Goal: Information Seeking & Learning: Learn about a topic

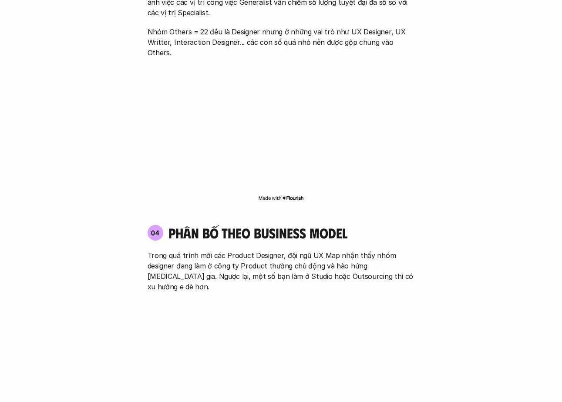
scroll to position [1479, 0]
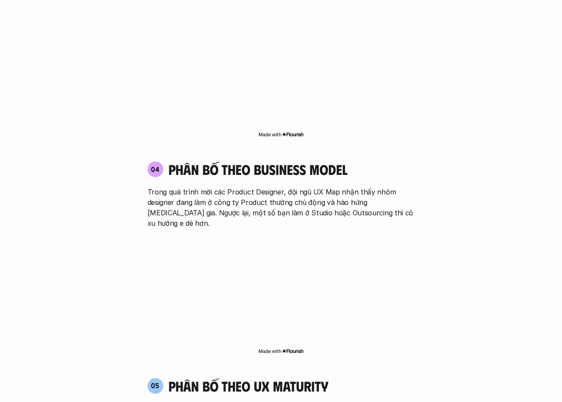
click at [289, 187] on p "Trong quá trình mời các Product Designer, đội ngũ UX Map nhận thấy nhóm designe…" at bounding box center [281, 208] width 267 height 42
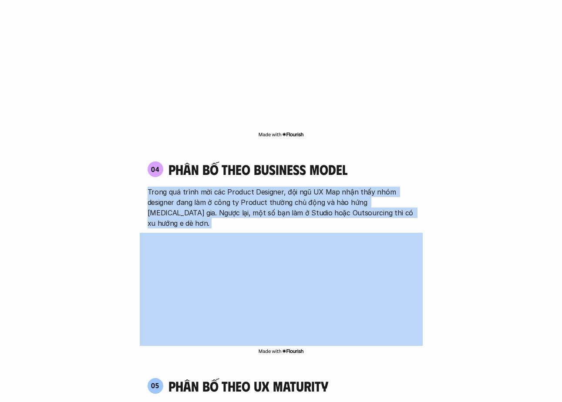
click at [289, 187] on p "Trong quá trình mời các Product Designer, đội ngũ UX Map nhận thấy nhóm designe…" at bounding box center [281, 208] width 267 height 42
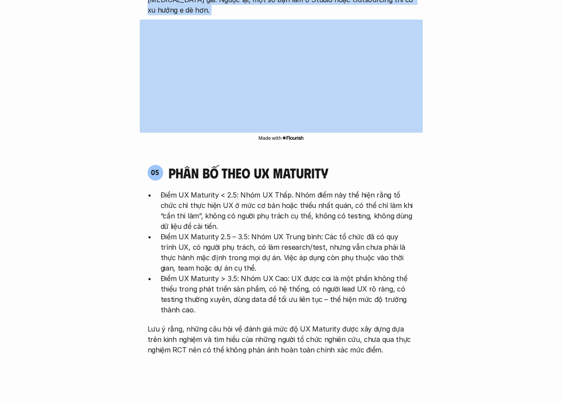
scroll to position [1705, 0]
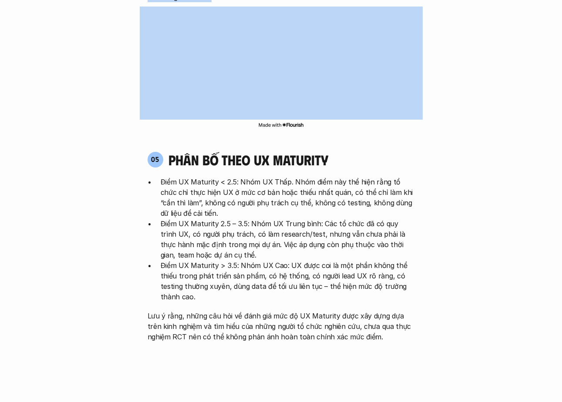
click at [293, 260] on p "Điểm UX Maturity > 3.5: Nhóm UX Cao: UX được coi là một phần không thể thiếu tr…" at bounding box center [288, 281] width 254 height 42
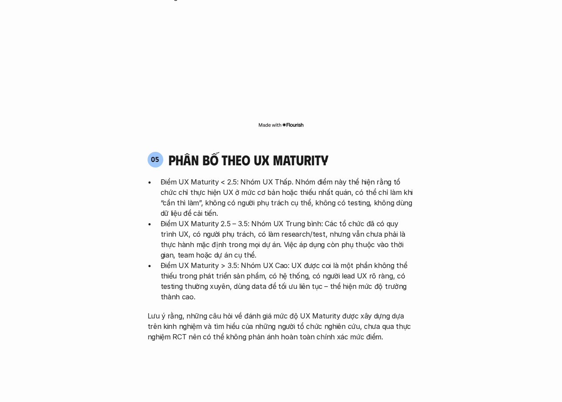
click at [293, 260] on p "Điểm UX Maturity > 3.5: Nhóm UX Cao: UX được coi là một phần không thể thiếu tr…" at bounding box center [288, 281] width 254 height 42
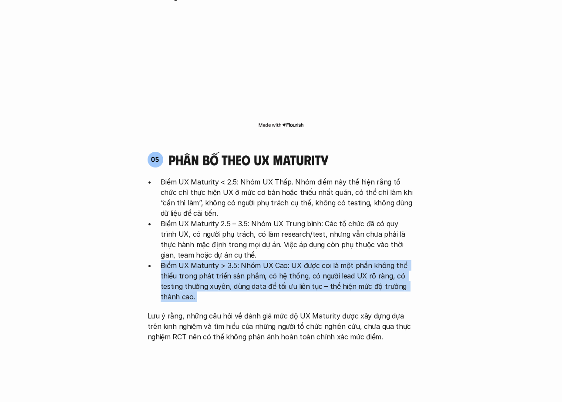
click at [287, 177] on p "Điểm UX Maturity < 2.5: Nhóm UX Thấp. Nhóm điểm này thể hiện rằng tổ chức chỉ t…" at bounding box center [288, 198] width 254 height 42
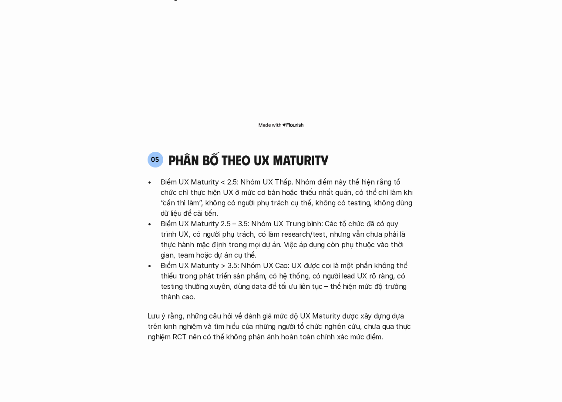
click at [287, 177] on p "Điểm UX Maturity < 2.5: Nhóm UX Thấp. Nhóm điểm này thể hiện rằng tổ chức chỉ t…" at bounding box center [288, 198] width 254 height 42
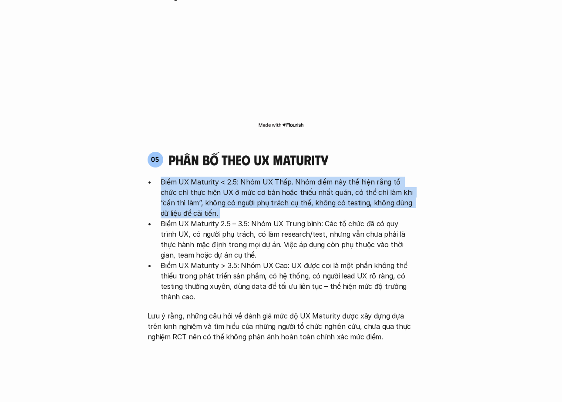
click at [304, 177] on p "Điểm UX Maturity < 2.5: Nhóm UX Thấp. Nhóm điểm này thể hiện rằng tổ chức chỉ t…" at bounding box center [288, 198] width 254 height 42
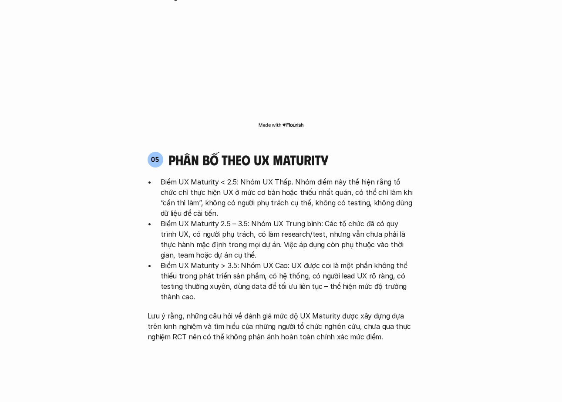
click at [304, 177] on p "Điểm UX Maturity < 2.5: Nhóm UX Thấp. Nhóm điểm này thể hiện rằng tổ chức chỉ t…" at bounding box center [288, 198] width 254 height 42
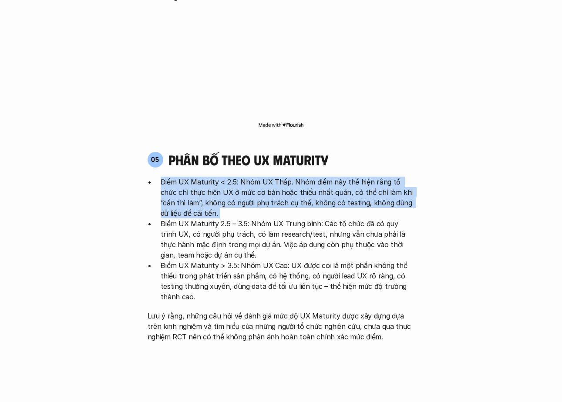
click at [250, 177] on p "Điểm UX Maturity < 2.5: Nhóm UX Thấp. Nhóm điểm này thể hiện rằng tổ chức chỉ t…" at bounding box center [288, 198] width 254 height 42
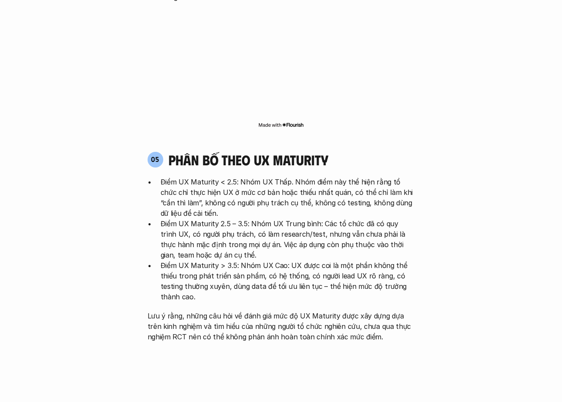
click at [250, 177] on p "Điểm UX Maturity < 2.5: Nhóm UX Thấp. Nhóm điểm này thể hiện rằng tổ chức chỉ t…" at bounding box center [288, 198] width 254 height 42
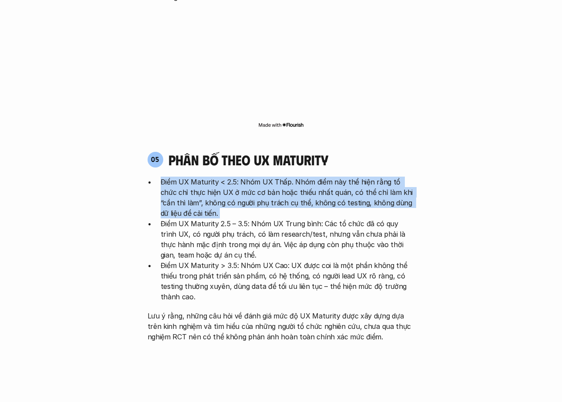
click at [250, 177] on p "Điểm UX Maturity < 2.5: Nhóm UX Thấp. Nhóm điểm này thể hiện rằng tổ chức chỉ t…" at bounding box center [288, 198] width 254 height 42
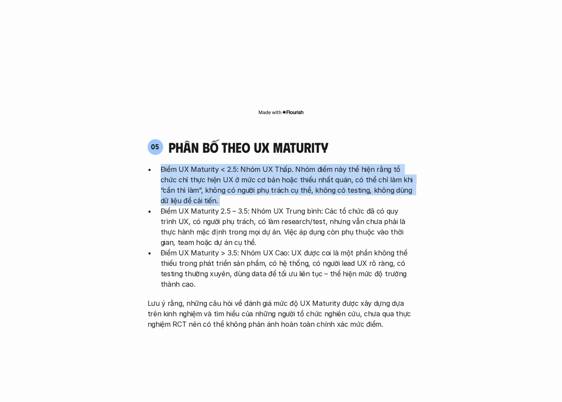
scroll to position [1724, 0]
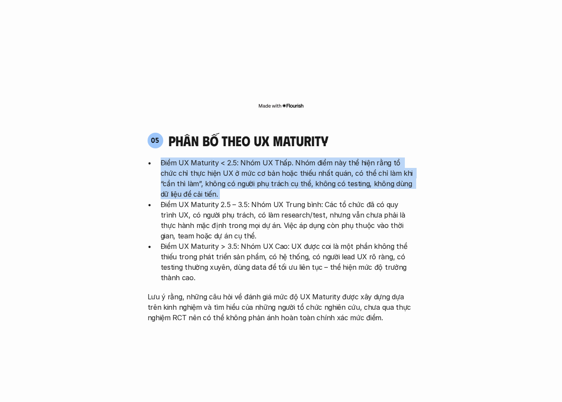
click at [234, 199] on p "Điểm UX Maturity 2.5 – 3.5: Nhóm UX Trung bình: Các tổ chức đã có quy trình UX,…" at bounding box center [288, 220] width 254 height 42
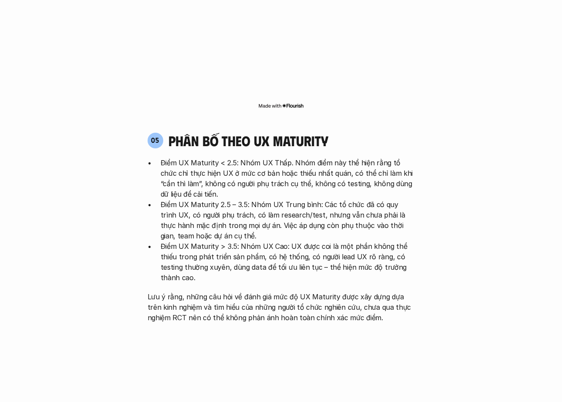
click at [234, 199] on p "Điểm UX Maturity 2.5 – 3.5: Nhóm UX Trung bình: Các tổ chức đã có quy trình UX,…" at bounding box center [288, 220] width 254 height 42
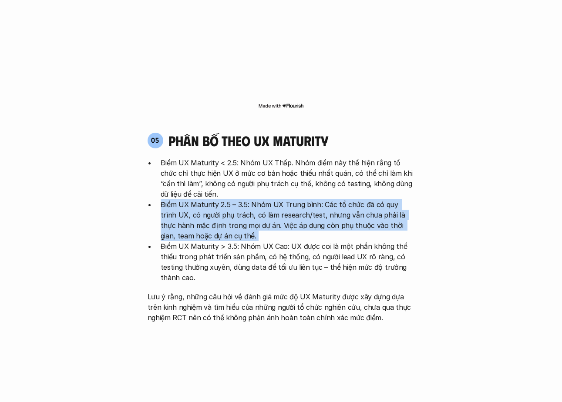
click at [245, 241] on p "Điểm UX Maturity > 3.5: Nhóm UX Cao: UX được coi là một phần không thể thiếu tr…" at bounding box center [288, 262] width 254 height 42
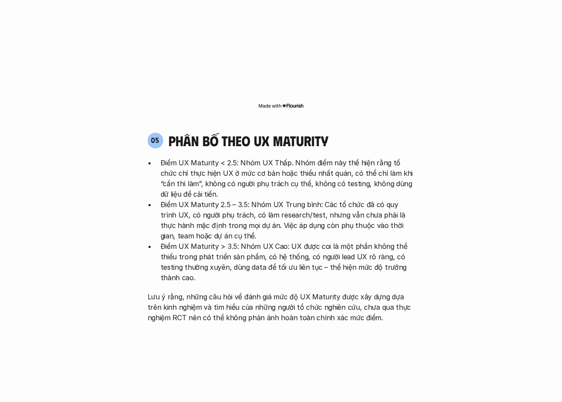
click at [245, 241] on p "Điểm UX Maturity > 3.5: Nhóm UX Cao: UX được coi là một phần không thể thiếu tr…" at bounding box center [288, 262] width 254 height 42
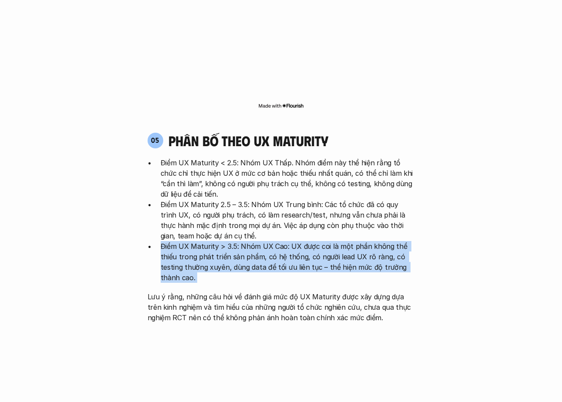
click at [245, 241] on p "Điểm UX Maturity > 3.5: Nhóm UX Cao: UX được coi là một phần không thể thiếu tr…" at bounding box center [288, 262] width 254 height 42
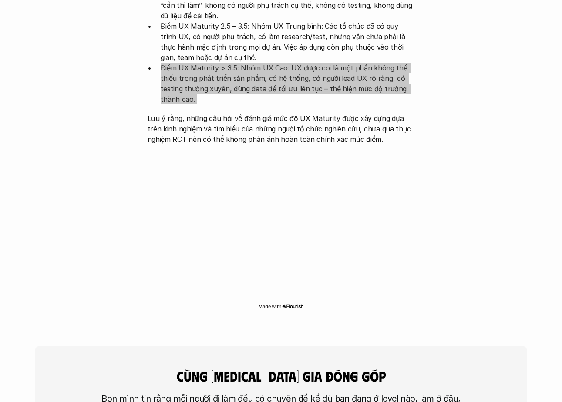
scroll to position [1992, 0]
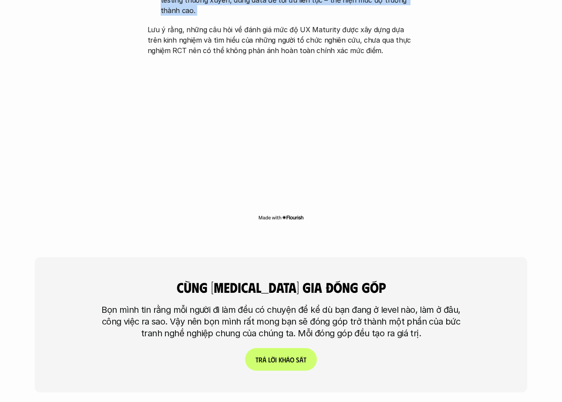
click at [229, 304] on p "Bọn mình tin rằng mỗi người đi làm đều có chuyện để kể dù bạn đang ở level nào,…" at bounding box center [281, 321] width 370 height 35
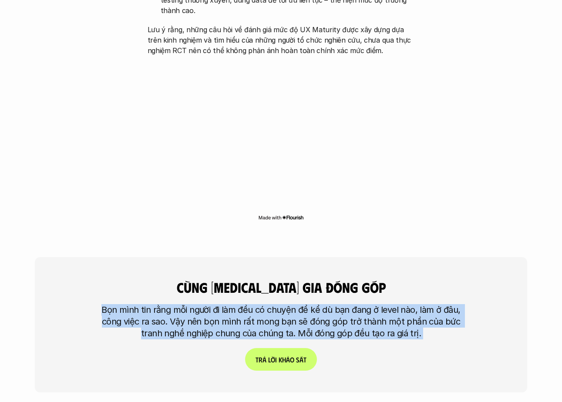
click at [249, 304] on p "Bọn mình tin rằng mỗi người đi làm đều có chuyện để kể dù bạn đang ở level nào,…" at bounding box center [281, 321] width 370 height 35
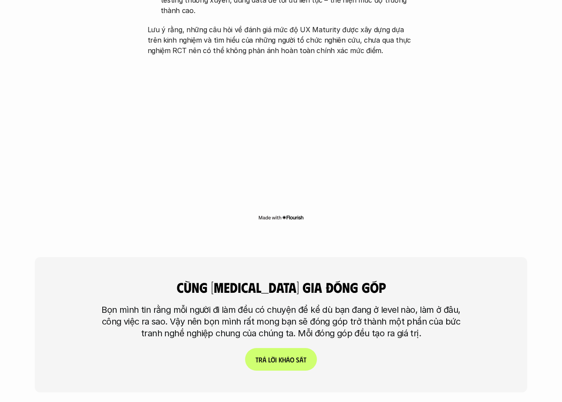
click at [249, 304] on p "Bọn mình tin rằng mỗi người đi làm đều có chuyện để kể dù bạn đang ở level nào,…" at bounding box center [281, 321] width 370 height 35
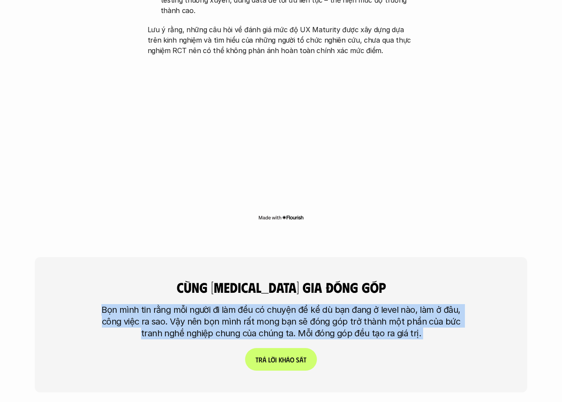
click at [249, 304] on p "Bọn mình tin rằng mỗi người đi làm đều có chuyện để kể dù bạn đang ở level nào,…" at bounding box center [281, 321] width 370 height 35
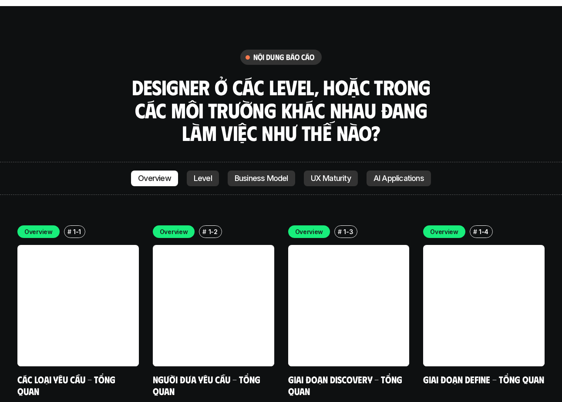
scroll to position [2449, 0]
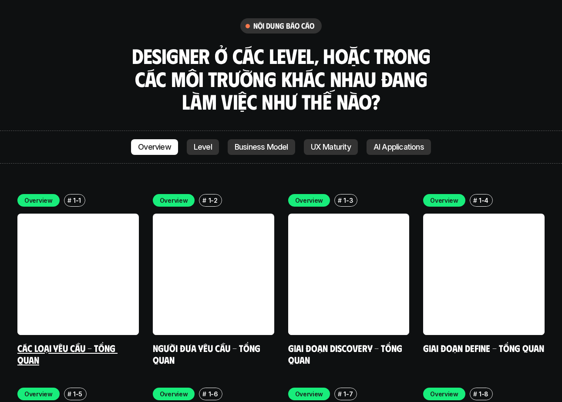
click at [79, 245] on div "Overview # 1-1 Các loại yêu cầu - Tổng quan" at bounding box center [78, 280] width 122 height 172
click at [99, 342] on link "Các loại yêu cầu - Tổng quan" at bounding box center [67, 354] width 100 height 24
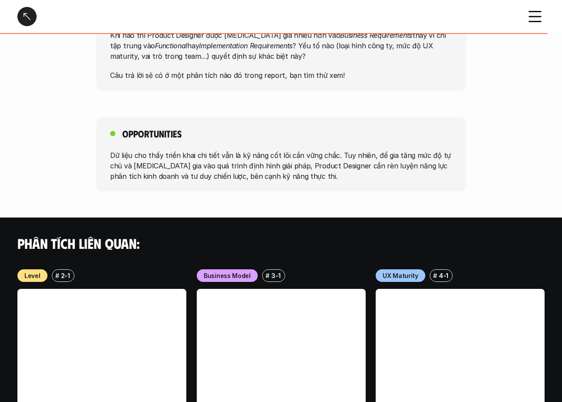
scroll to position [906, 0]
